Goal: Entertainment & Leisure: Consume media (video, audio)

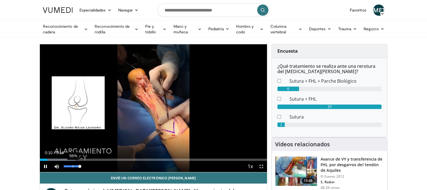
click at [72, 166] on div "Volume Level" at bounding box center [72, 167] width 16 height 2
click at [69, 167] on div "37%" at bounding box center [72, 167] width 16 height 2
click at [260, 167] on span "Video Player" at bounding box center [261, 166] width 11 height 11
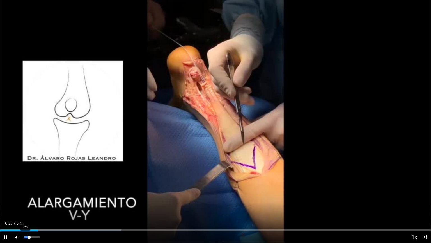
click at [25, 190] on div "5%" at bounding box center [32, 237] width 16 height 2
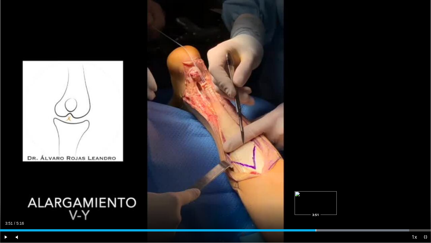
click at [316, 190] on div "Progress Bar" at bounding box center [316, 230] width 1 height 2
click at [310, 190] on div "Progress Bar" at bounding box center [310, 230] width 1 height 2
click at [301, 190] on div "Progress Bar" at bounding box center [301, 230] width 1 height 2
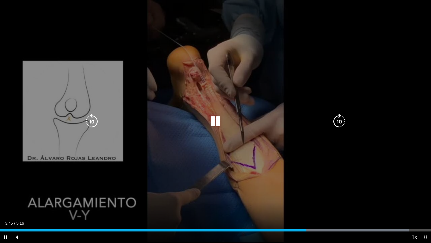
click at [214, 121] on icon "Video Player" at bounding box center [216, 121] width 16 height 16
click at [277, 150] on div "10 seconds Tap to unmute" at bounding box center [215, 121] width 431 height 242
click at [218, 124] on icon "Video Player" at bounding box center [216, 121] width 16 height 16
click at [212, 123] on icon "Video Player" at bounding box center [216, 121] width 16 height 16
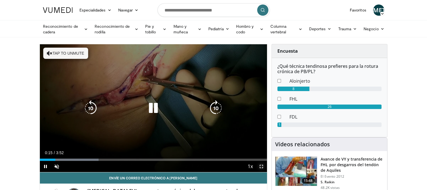
drag, startPoint x: 263, startPoint y: 165, endPoint x: 263, endPoint y: 204, distance: 39.0
click at [263, 165] on span "Video Player" at bounding box center [261, 166] width 11 height 11
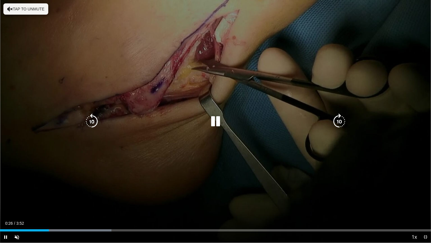
click at [214, 120] on icon "Video Player" at bounding box center [216, 121] width 16 height 16
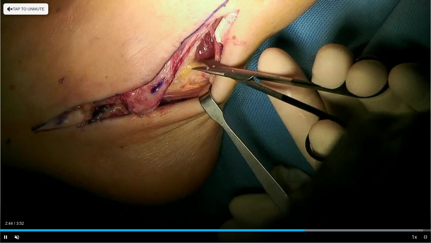
click at [311, 190] on div "Current Time 2:44 / Duration 3:52 Pause Skip Backward Skip Forward Unmute Loade…" at bounding box center [215, 236] width 431 height 11
click at [314, 190] on div "Progress Bar" at bounding box center [314, 230] width 1 height 2
click at [325, 190] on div "Progress Bar" at bounding box center [325, 230] width 1 height 2
click at [331, 190] on div "Progress Bar" at bounding box center [331, 230] width 1 height 2
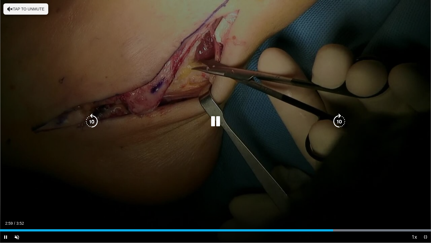
click at [341, 190] on div "Loaded : 100.00% 2:59 3:03" at bounding box center [215, 228] width 431 height 5
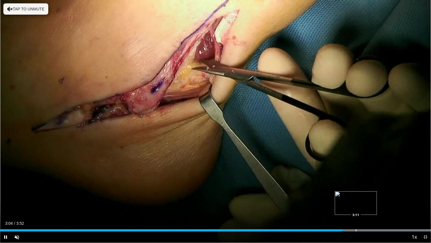
click at [356, 190] on div "Progress Bar" at bounding box center [356, 230] width 1 height 2
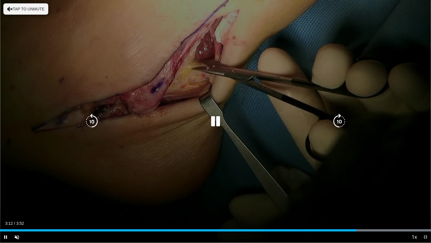
click at [374, 190] on div "Current Time 3:12 / Duration 3:52 Pause Skip Backward Skip Forward Unmute Loade…" at bounding box center [215, 236] width 431 height 11
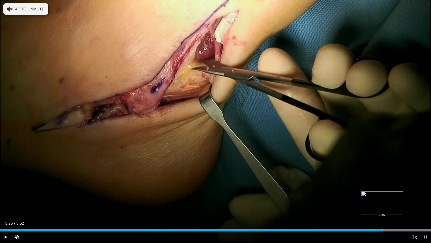
click at [382, 190] on div "Progress Bar" at bounding box center [382, 230] width 1 height 2
click at [395, 190] on div "Current Time 3:26 / Duration 3:52 Pause Skip Backward Skip Forward Unmute Loade…" at bounding box center [215, 236] width 431 height 11
click at [405, 190] on div "Progress Bar" at bounding box center [405, 230] width 1 height 2
